Goal: Find specific page/section: Find specific page/section

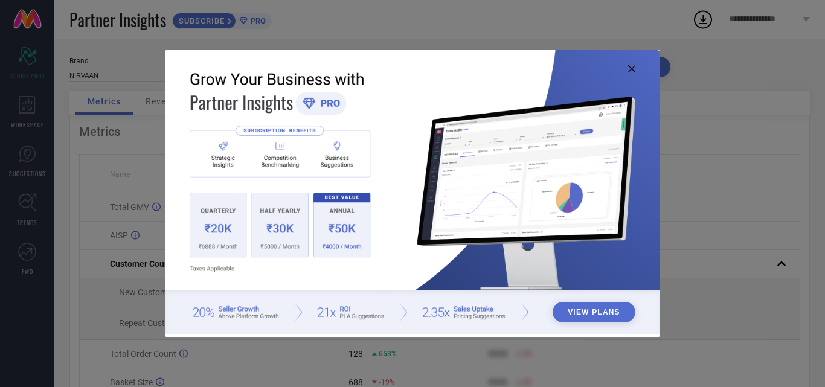
click at [632, 68] on icon at bounding box center [631, 68] width 7 height 7
click at [630, 71] on icon at bounding box center [631, 68] width 7 height 7
click at [594, 314] on button "View Plans" at bounding box center [594, 312] width 83 height 21
